Goal: Find specific page/section: Find specific page/section

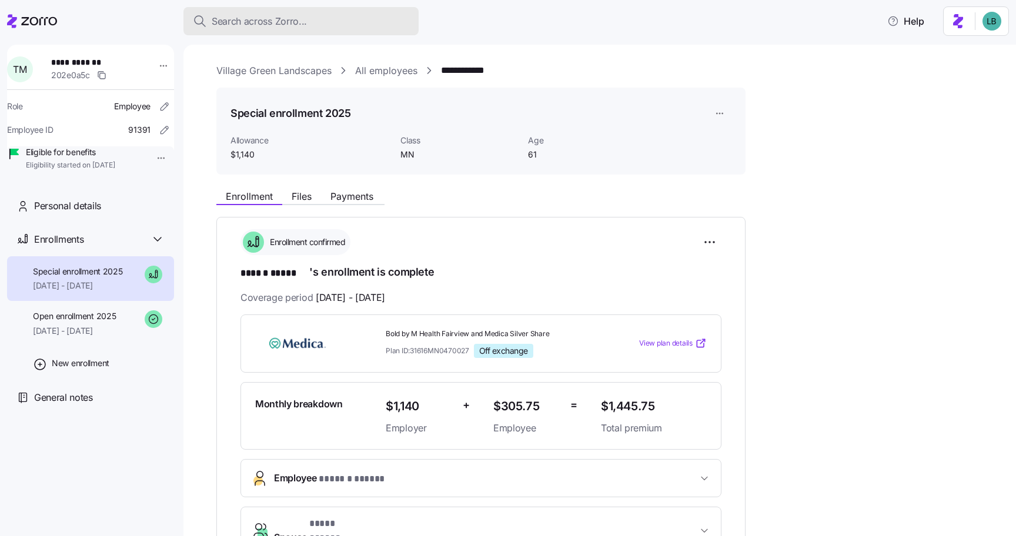
click at [262, 22] on span "Search across Zorro..." at bounding box center [259, 21] width 95 height 15
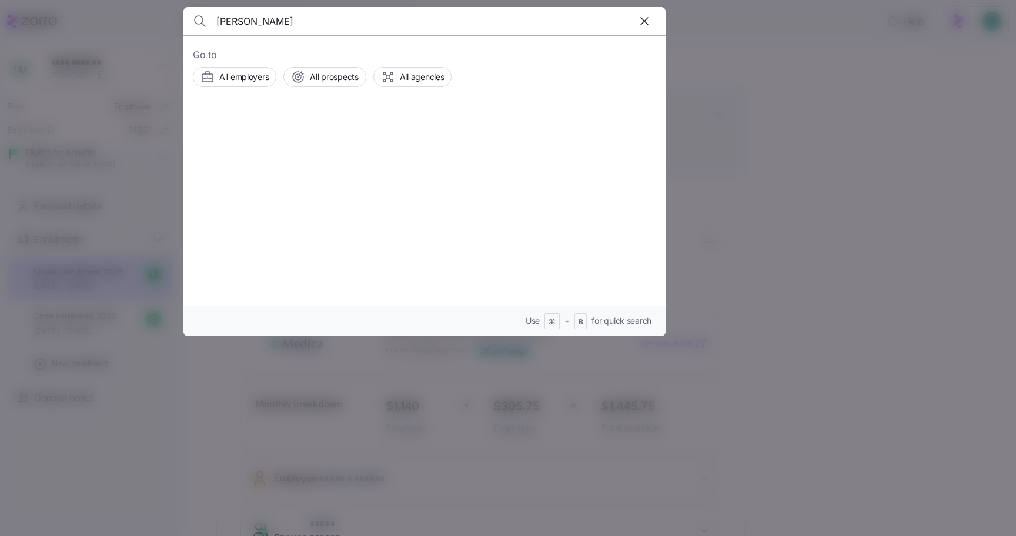
type input "Marim Staggs"
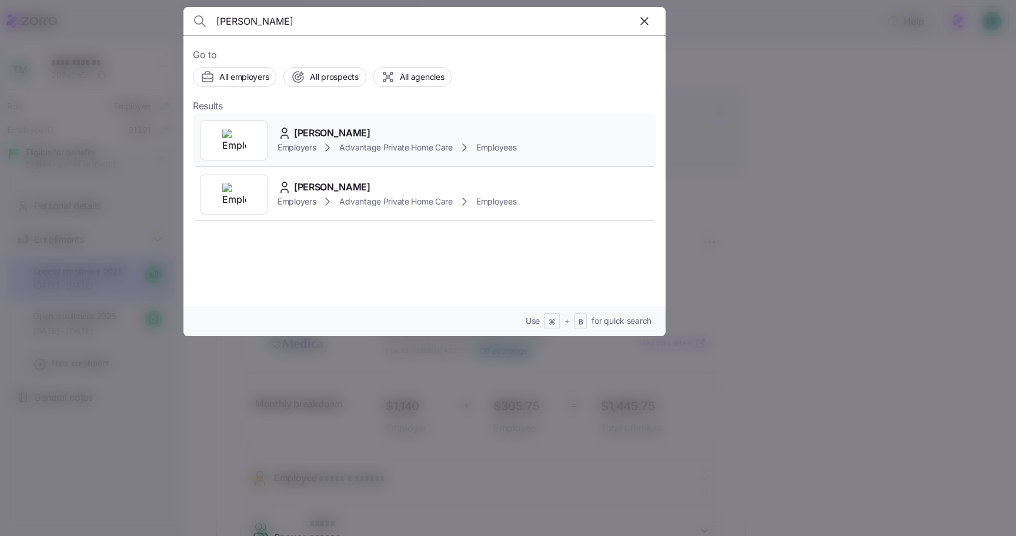
click at [323, 127] on span "Marim Staggs" at bounding box center [332, 133] width 76 height 15
